Goal: Go to known website: Access a specific website the user already knows

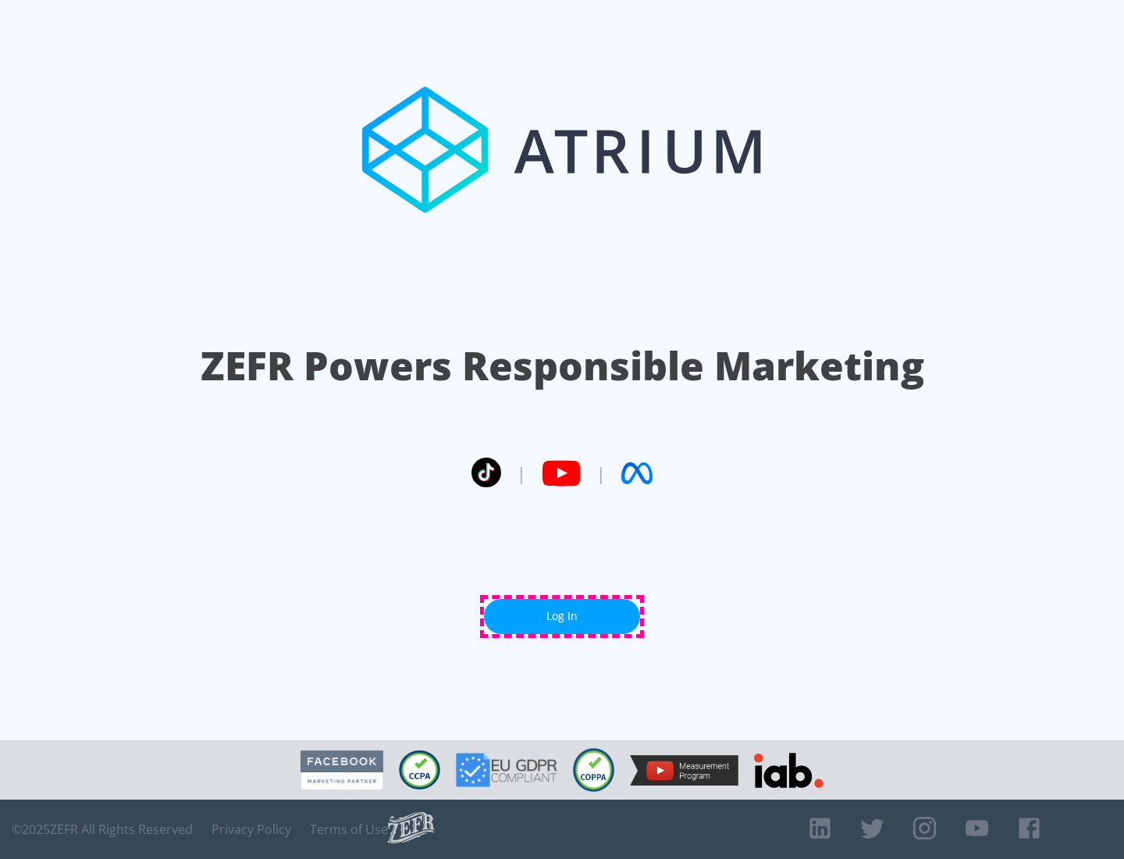
click at [562, 616] on link "Log In" at bounding box center [562, 616] width 156 height 35
